Goal: Transaction & Acquisition: Subscribe to service/newsletter

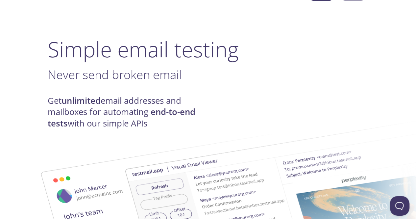
scroll to position [66, 0]
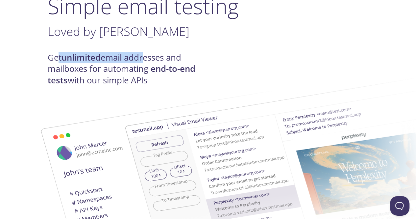
drag, startPoint x: 60, startPoint y: 62, endPoint x: 138, endPoint y: 62, distance: 77.3
click at [143, 62] on h4 "Get unlimited email addresses and mailboxes for automating end-to-end tests wit…" at bounding box center [128, 69] width 161 height 34
click at [124, 79] on img at bounding box center [301, 176] width 355 height 223
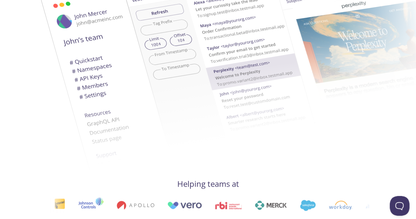
scroll to position [197, 0]
click at [145, 58] on img at bounding box center [301, 45] width 355 height 223
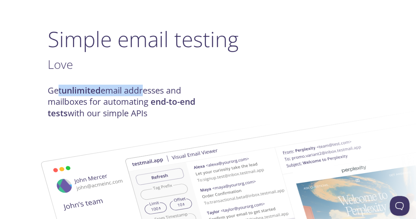
scroll to position [0, 0]
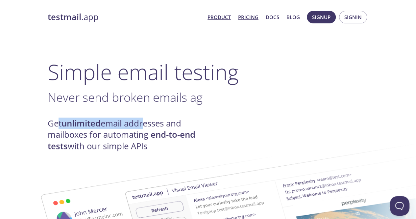
click at [255, 14] on link "Pricing" at bounding box center [248, 17] width 20 height 9
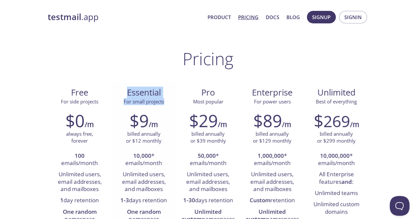
drag, startPoint x: 127, startPoint y: 90, endPoint x: 170, endPoint y: 103, distance: 45.1
click at [170, 103] on div "Essential For small projects" at bounding box center [144, 96] width 54 height 18
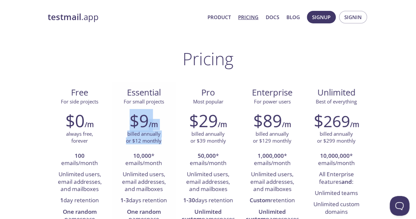
drag, startPoint x: 129, startPoint y: 120, endPoint x: 167, endPoint y: 139, distance: 42.7
click at [167, 139] on div "$9 /m billed annually or $12 monthly 10,000 * emails/month Unlimited users, ema…" at bounding box center [144, 173] width 64 height 134
click at [144, 146] on div "$9 /m billed annually or $12 monthly 10,000 * emails/month Unlimited users, ema…" at bounding box center [144, 173] width 64 height 134
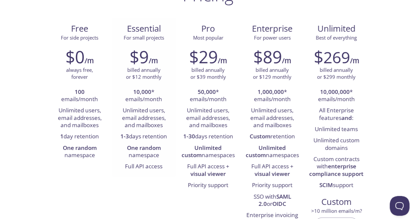
scroll to position [66, 0]
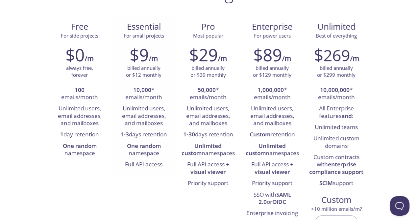
drag, startPoint x: 126, startPoint y: 108, endPoint x: 171, endPoint y: 136, distance: 53.0
click at [171, 136] on div "$9 /m billed annually or $12 monthly 10,000 * emails/month Unlimited users, ema…" at bounding box center [144, 107] width 64 height 134
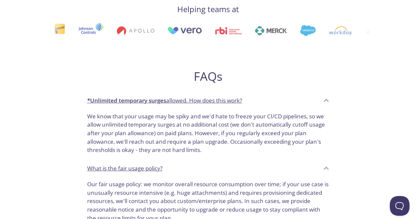
scroll to position [395, 0]
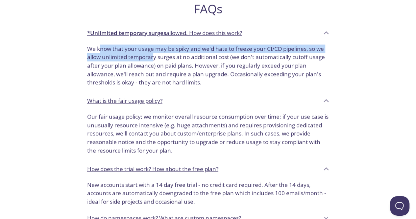
drag, startPoint x: 99, startPoint y: 48, endPoint x: 155, endPoint y: 58, distance: 56.3
click at [155, 58] on p "We know that your usage may be spiky and we'd hate to freeze your CI/CD pipelin…" at bounding box center [208, 65] width 242 height 42
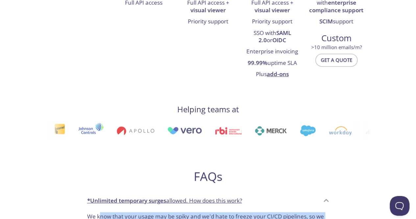
scroll to position [230, 0]
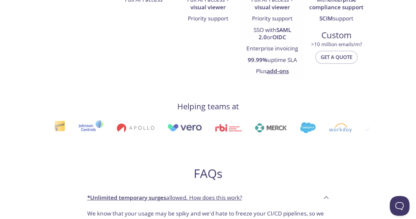
click at [282, 70] on link "add-ons" at bounding box center [278, 71] width 22 height 8
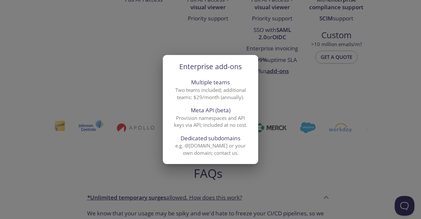
click at [291, 90] on div "Enterprise add-ons Multiple teams Two teams included; additional teams: $29/mon…" at bounding box center [210, 109] width 421 height 219
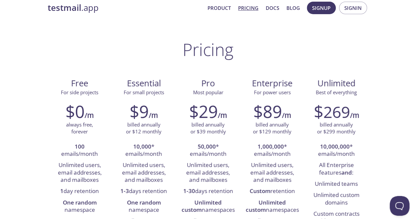
scroll to position [0, 0]
